Goal: Find specific page/section: Find specific page/section

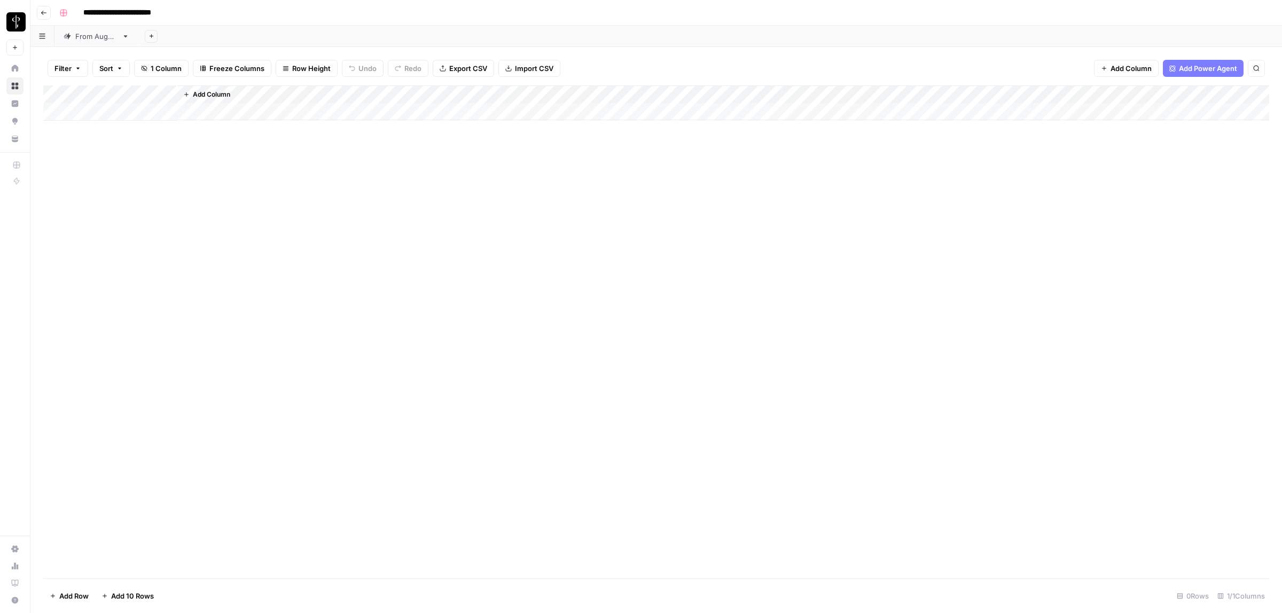
click at [103, 38] on div "From [DATE]" at bounding box center [96, 36] width 42 height 11
click at [95, 41] on div "From [DATE]" at bounding box center [96, 36] width 42 height 11
click at [73, 68] on button "Filter" at bounding box center [68, 68] width 41 height 17
click at [79, 67] on icon "button" at bounding box center [78, 68] width 6 height 6
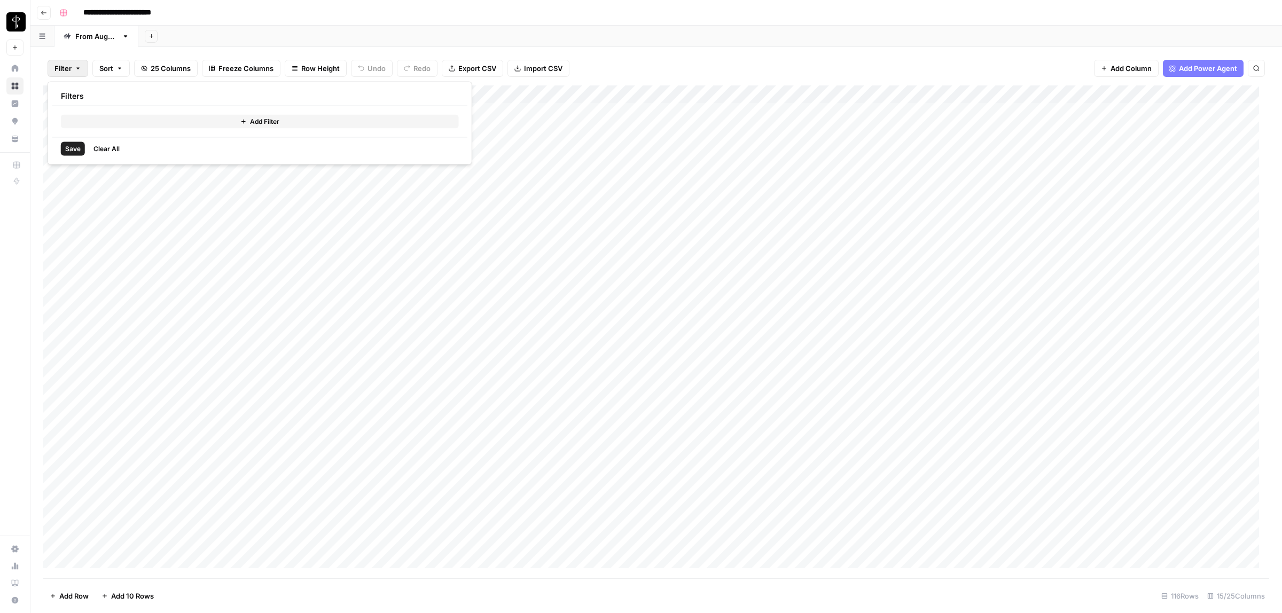
click at [252, 121] on span "Add Filter" at bounding box center [264, 122] width 29 height 10
click at [119, 126] on input "text" at bounding box center [126, 125] width 117 height 11
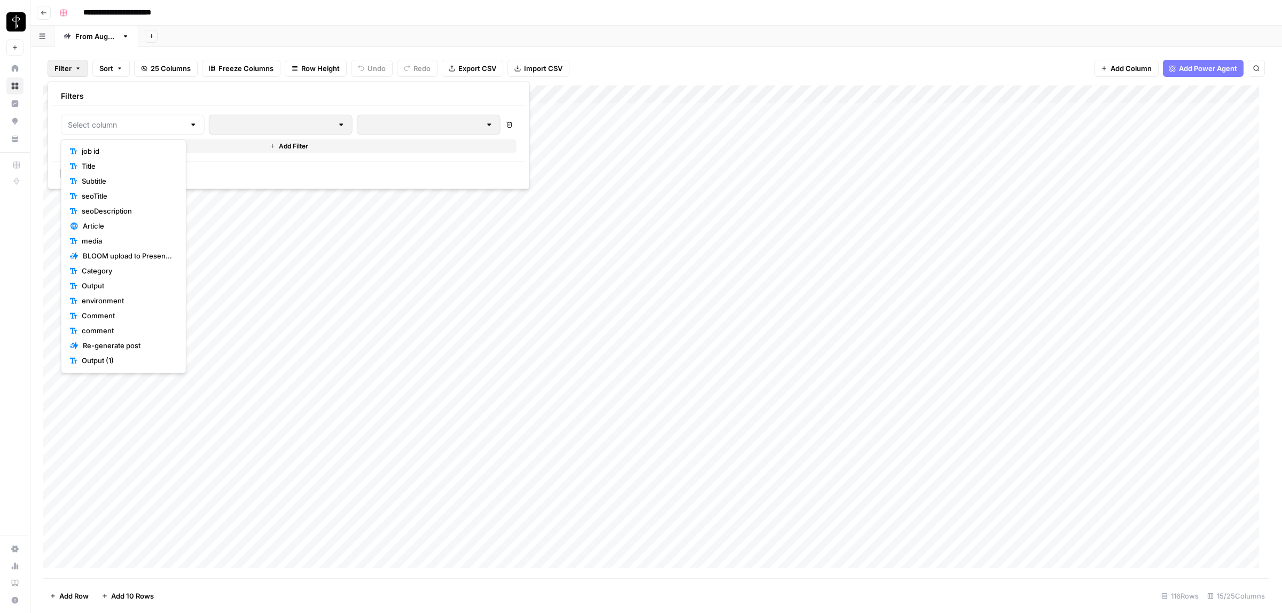
scroll to position [135, 0]
click at [105, 282] on span "Status" at bounding box center [127, 286] width 91 height 11
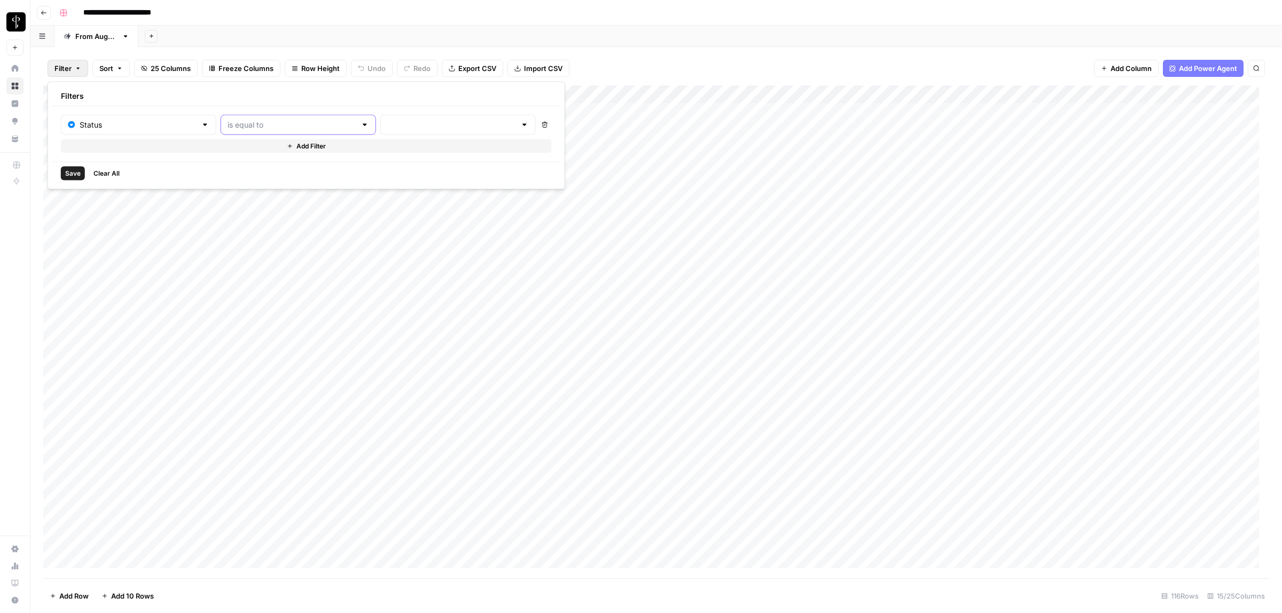
click at [236, 121] on input "text" at bounding box center [292, 125] width 129 height 11
click at [241, 167] on span "is not equal to" at bounding box center [269, 166] width 115 height 11
type input "is not equal to"
click at [387, 126] on input "text" at bounding box center [451, 125] width 129 height 11
click at [394, 147] on span "Posted" at bounding box center [418, 151] width 102 height 11
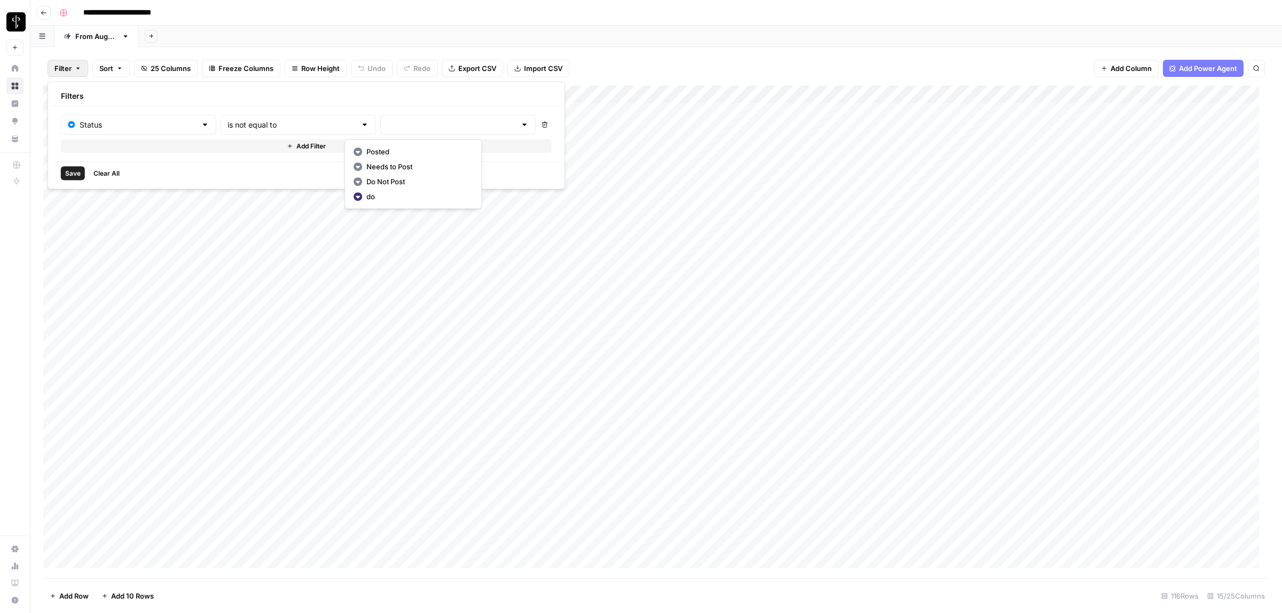
type input "Posted"
click at [257, 145] on button "Add Filter" at bounding box center [308, 146] width 494 height 14
click at [111, 151] on input "text" at bounding box center [133, 149] width 130 height 11
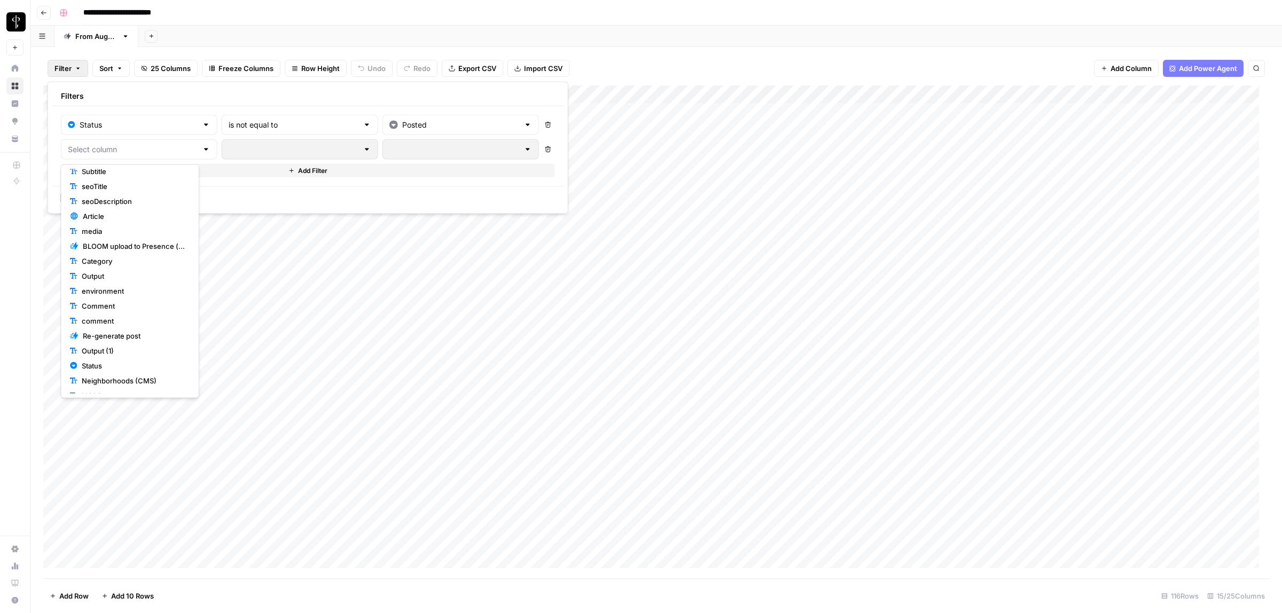
scroll to position [81, 0]
click at [115, 363] on span "Status" at bounding box center [134, 365] width 104 height 11
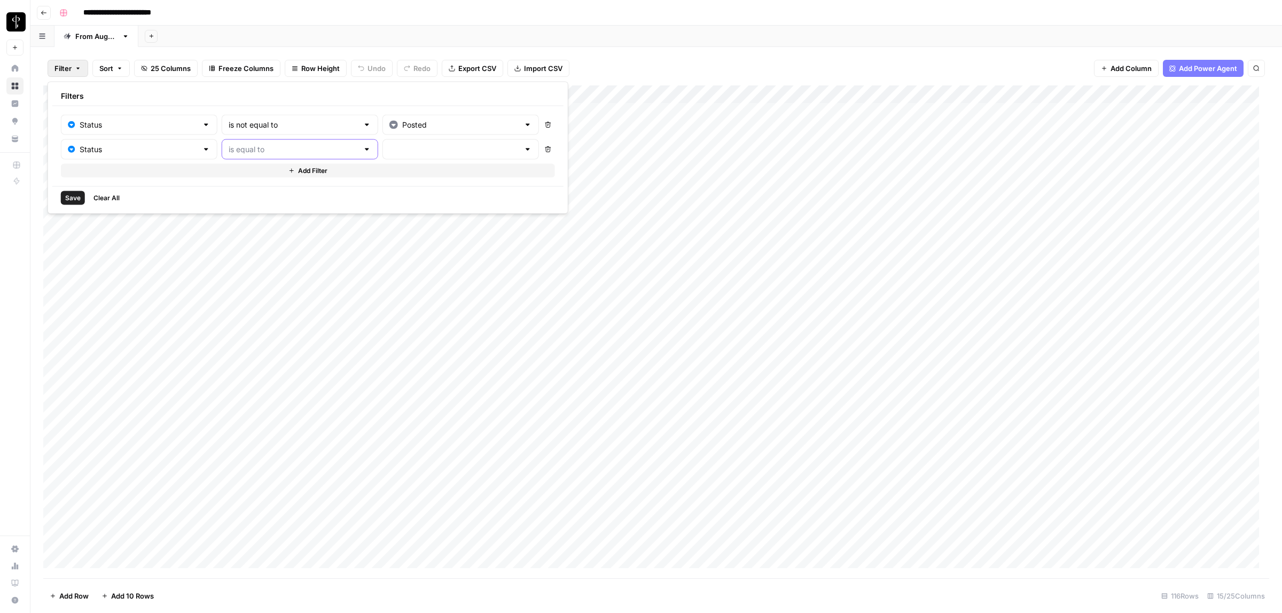
click at [260, 147] on input "text" at bounding box center [294, 149] width 130 height 11
click at [276, 191] on span "is not equal to" at bounding box center [271, 191] width 116 height 11
type input "is not equal to"
click at [392, 143] on div at bounding box center [461, 149] width 157 height 20
click at [393, 191] on span "Needs to Post" at bounding box center [420, 191] width 103 height 11
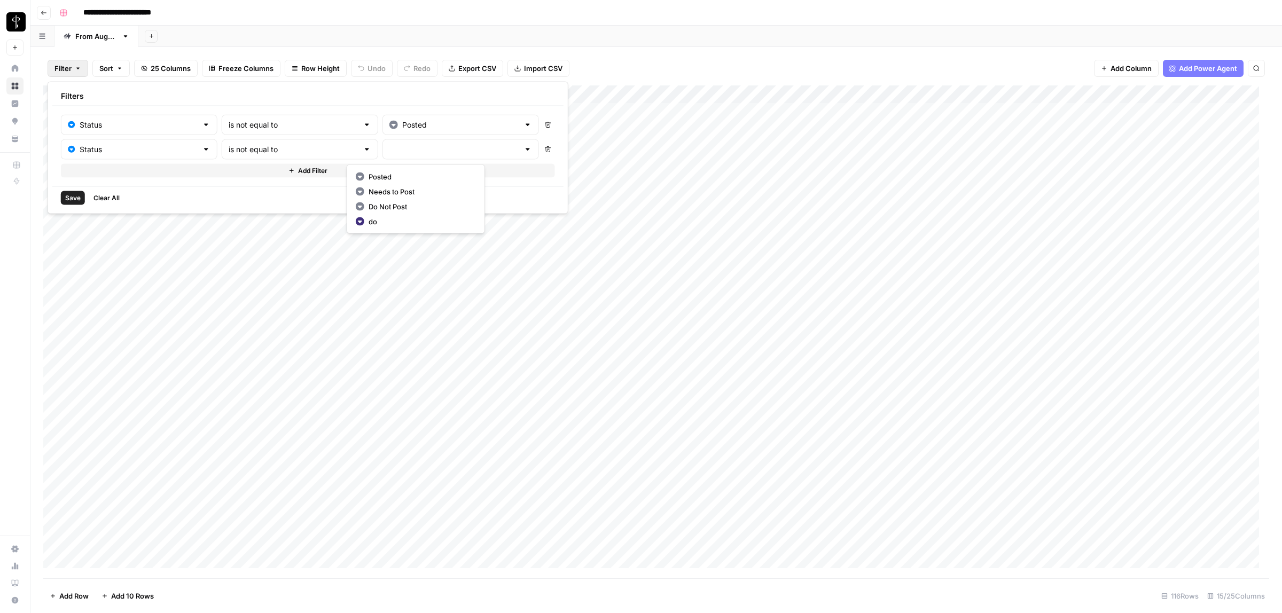
type input "Needs to Post"
click at [298, 173] on span "Add Filter" at bounding box center [312, 171] width 29 height 10
click at [124, 174] on input "text" at bounding box center [133, 174] width 130 height 11
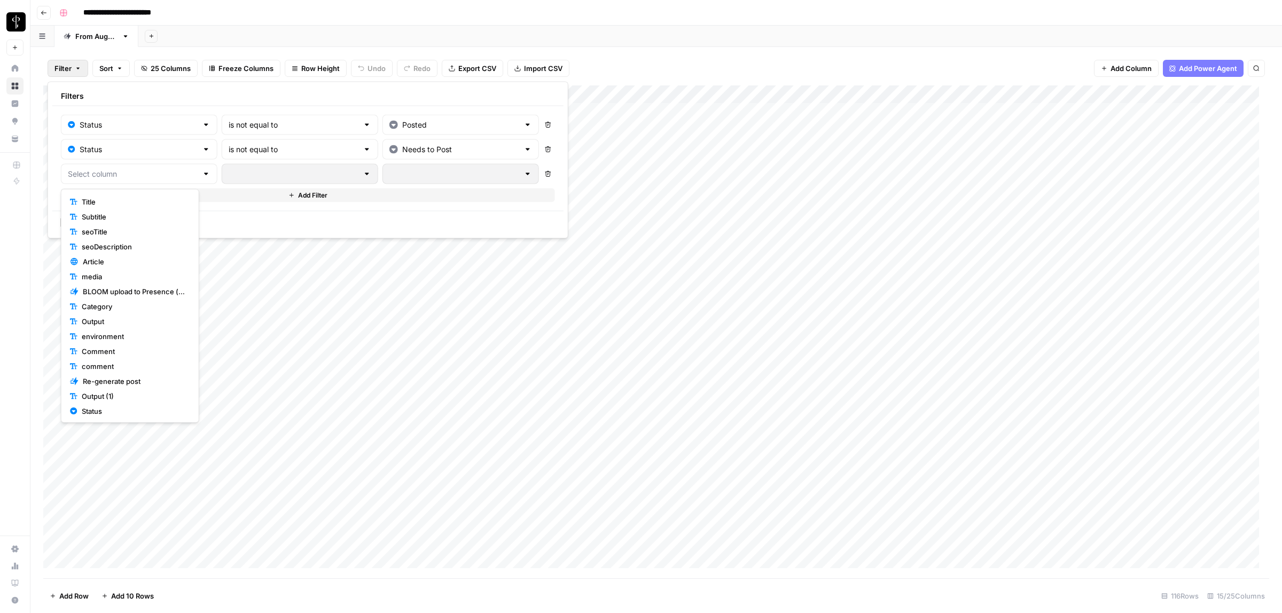
scroll to position [123, 0]
click at [105, 344] on span "Status" at bounding box center [134, 347] width 104 height 11
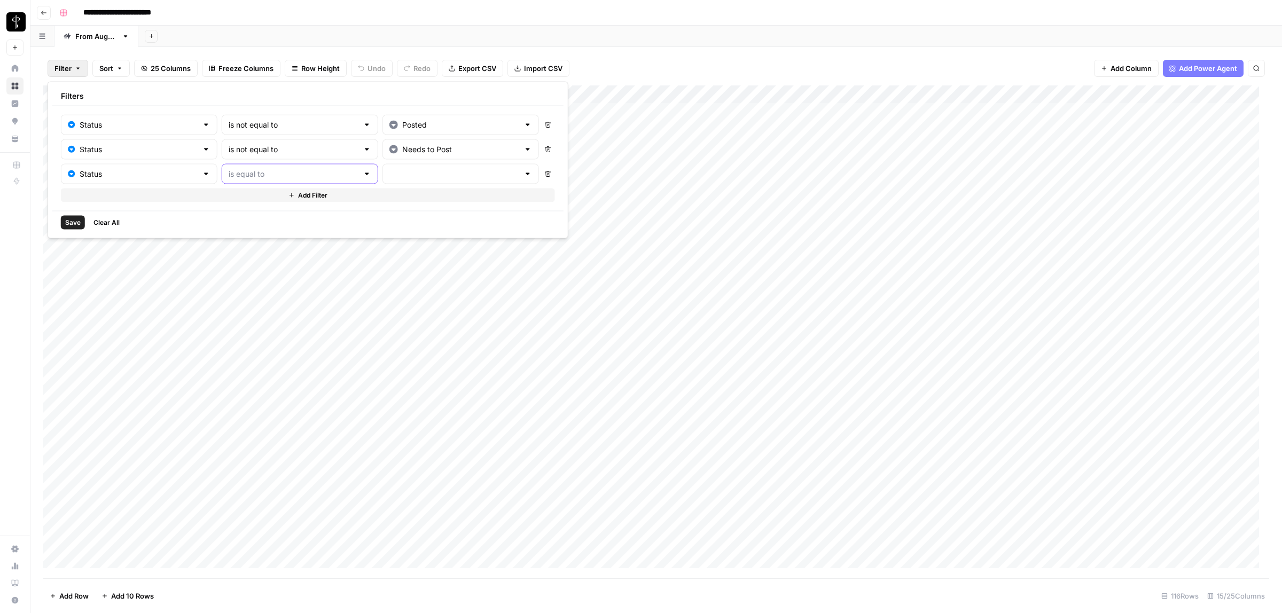
click at [270, 172] on input "text" at bounding box center [294, 174] width 130 height 11
click at [247, 214] on span "is not equal to" at bounding box center [271, 216] width 116 height 11
type input "is not equal to"
click at [392, 169] on input "text" at bounding box center [454, 174] width 130 height 11
click at [398, 230] on span "Do Not Post" at bounding box center [420, 231] width 103 height 11
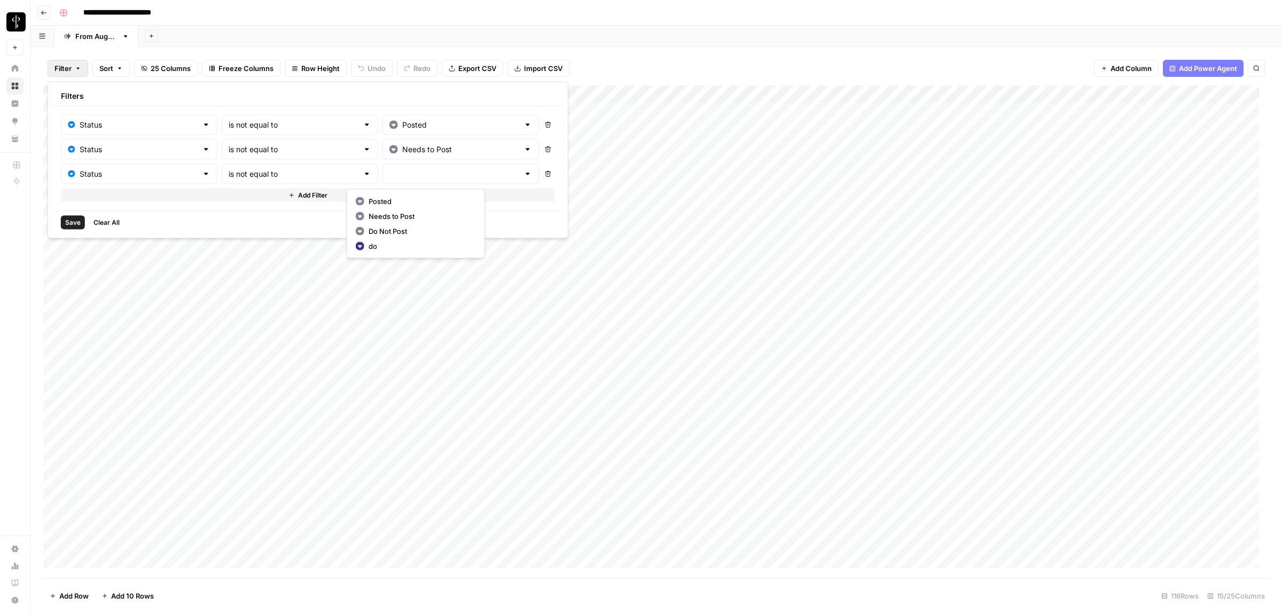
type input "Do Not Post"
click at [68, 220] on span "Save" at bounding box center [72, 223] width 15 height 10
